Goal: Navigation & Orientation: Find specific page/section

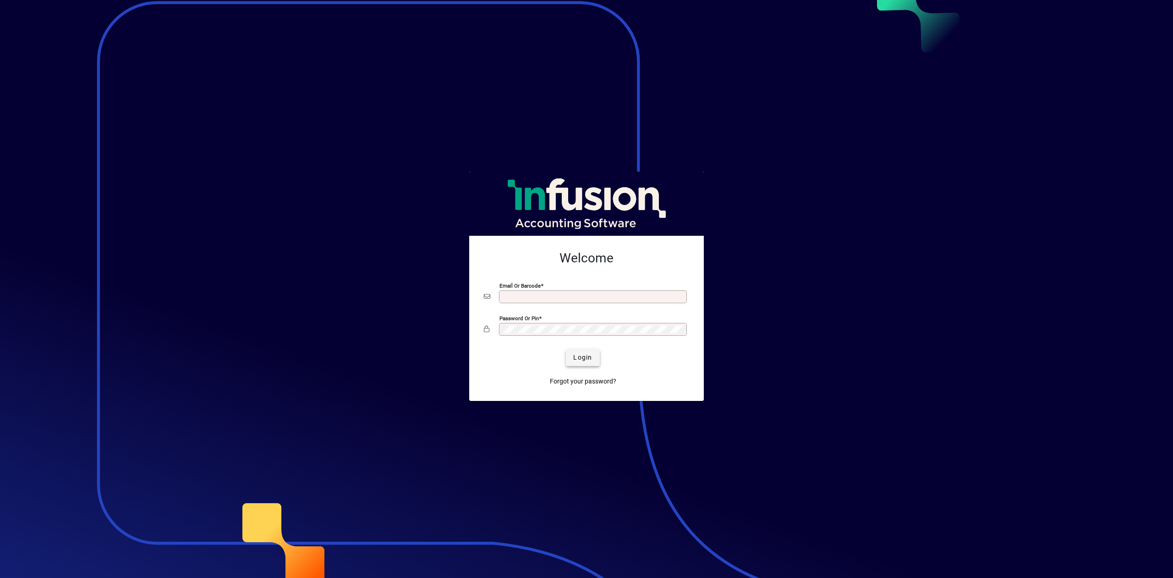
type input "**********"
click at [585, 356] on span "Login" at bounding box center [582, 358] width 19 height 10
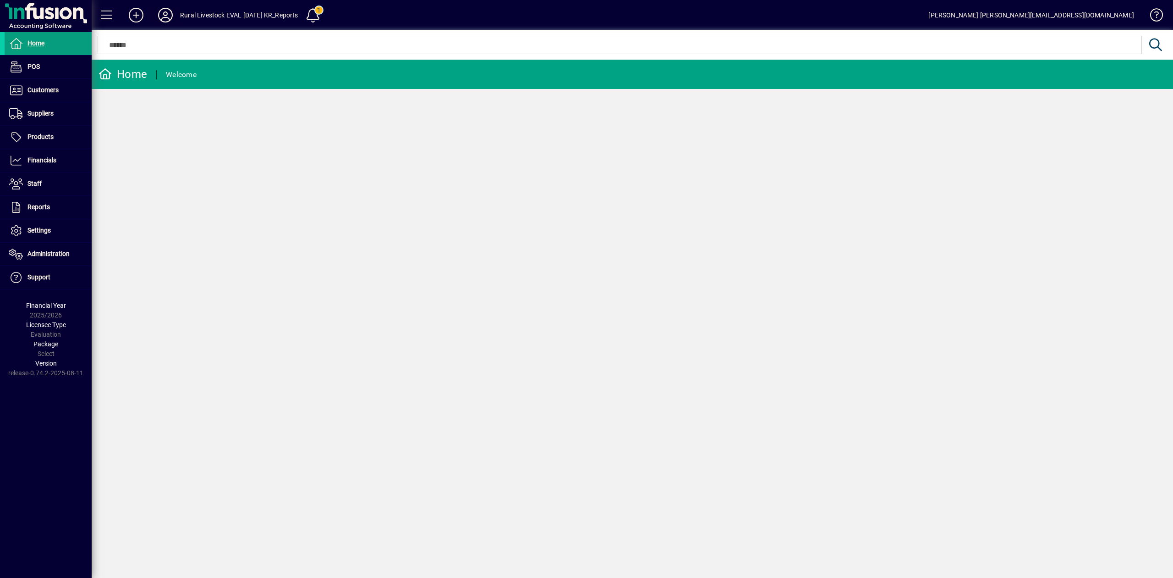
click at [166, 19] on icon at bounding box center [165, 15] width 18 height 15
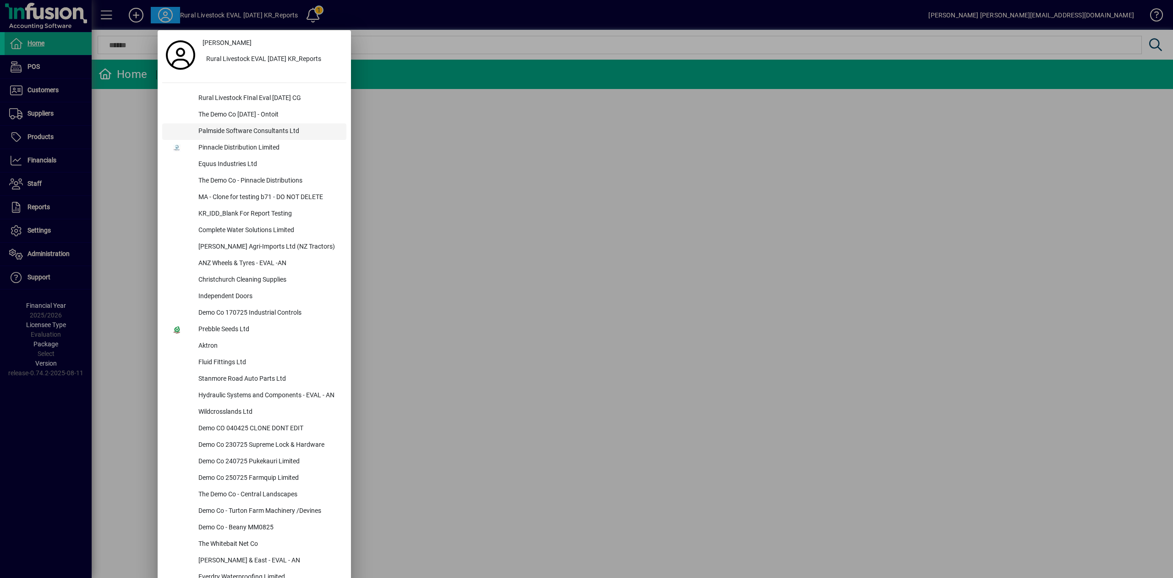
click at [225, 125] on div "Palmside Software Consultants Ltd" at bounding box center [268, 131] width 155 height 17
